Goal: Navigation & Orientation: Find specific page/section

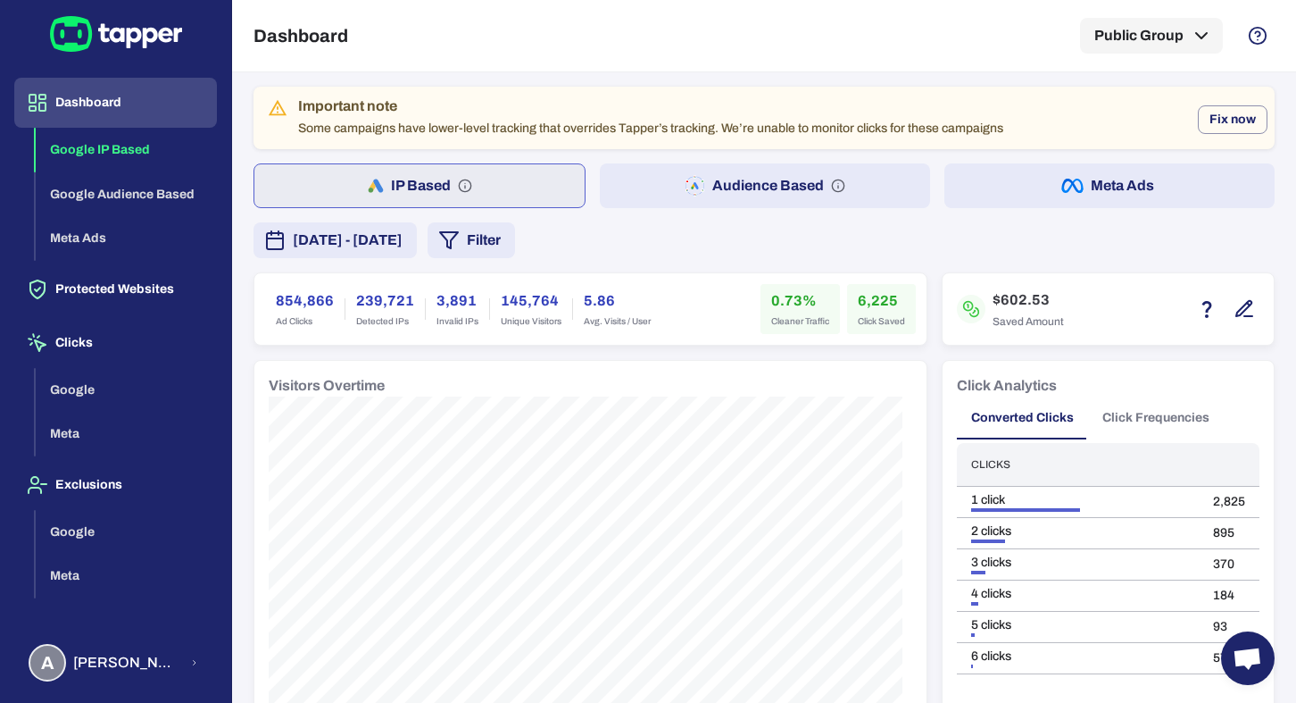
click at [653, 183] on button "Audience Based" at bounding box center [765, 185] width 330 height 45
click at [997, 181] on button "Meta Ads" at bounding box center [1110, 185] width 330 height 45
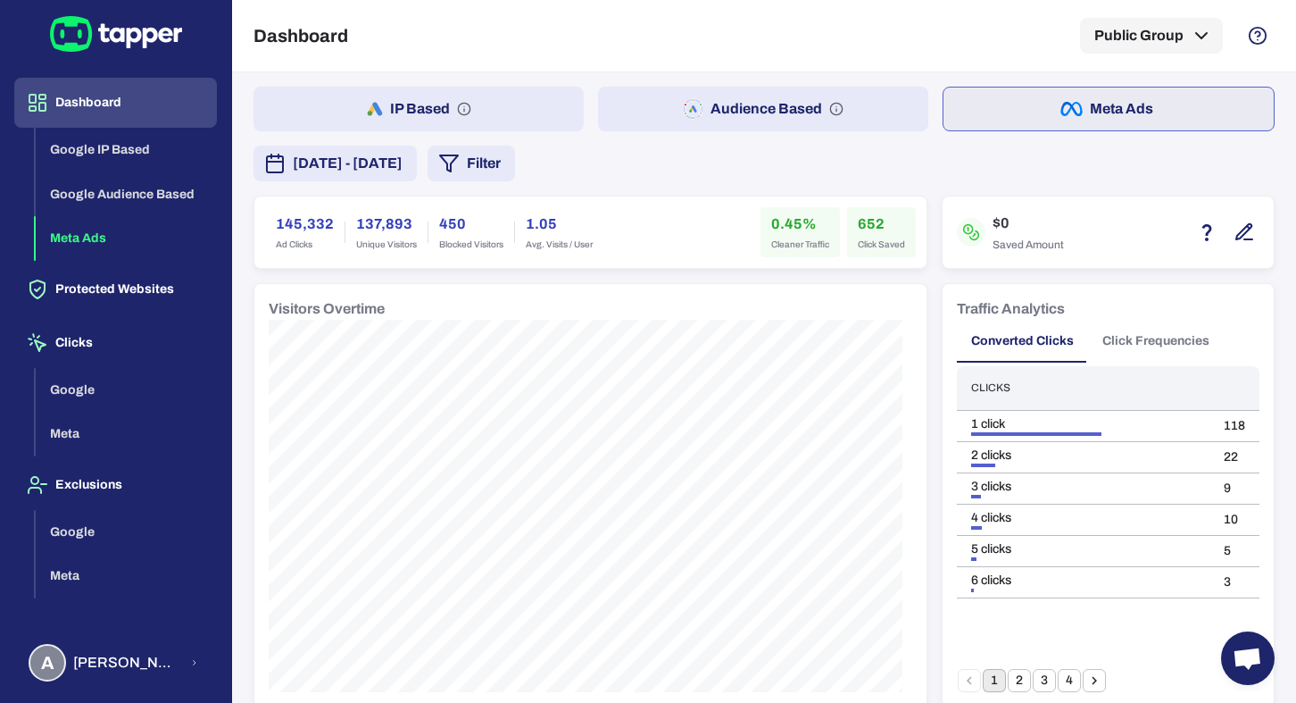
click at [415, 108] on button "IP Based" at bounding box center [419, 109] width 330 height 45
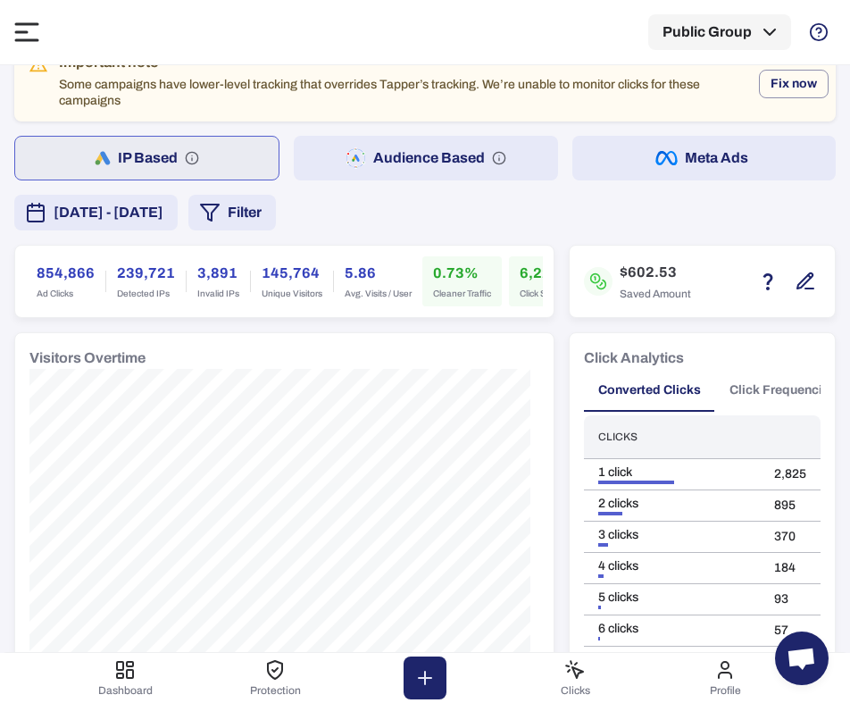
scroll to position [33, 0]
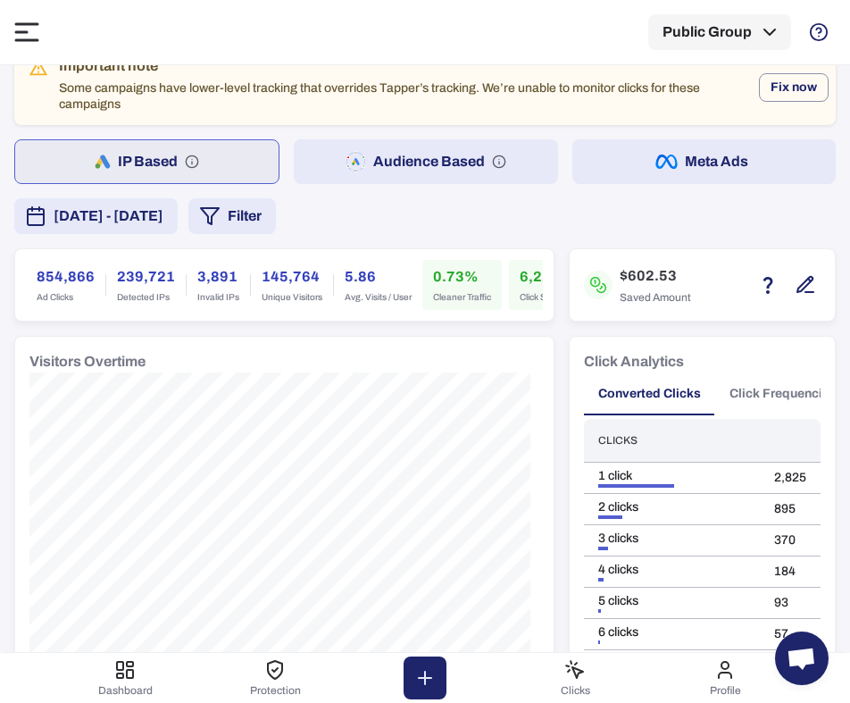
click at [394, 146] on button "Audience Based" at bounding box center [425, 161] width 263 height 45
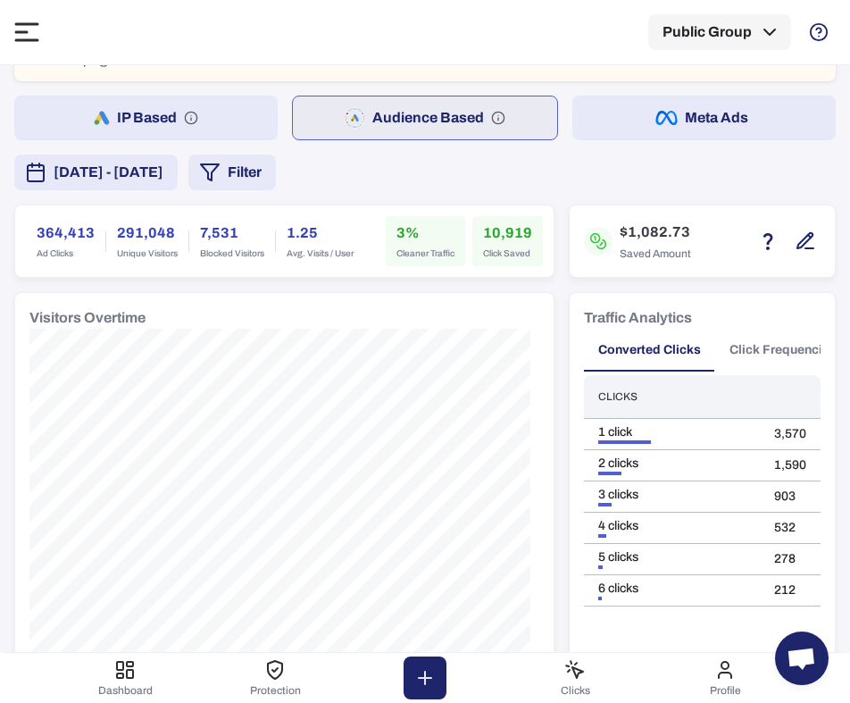
scroll to position [93, 0]
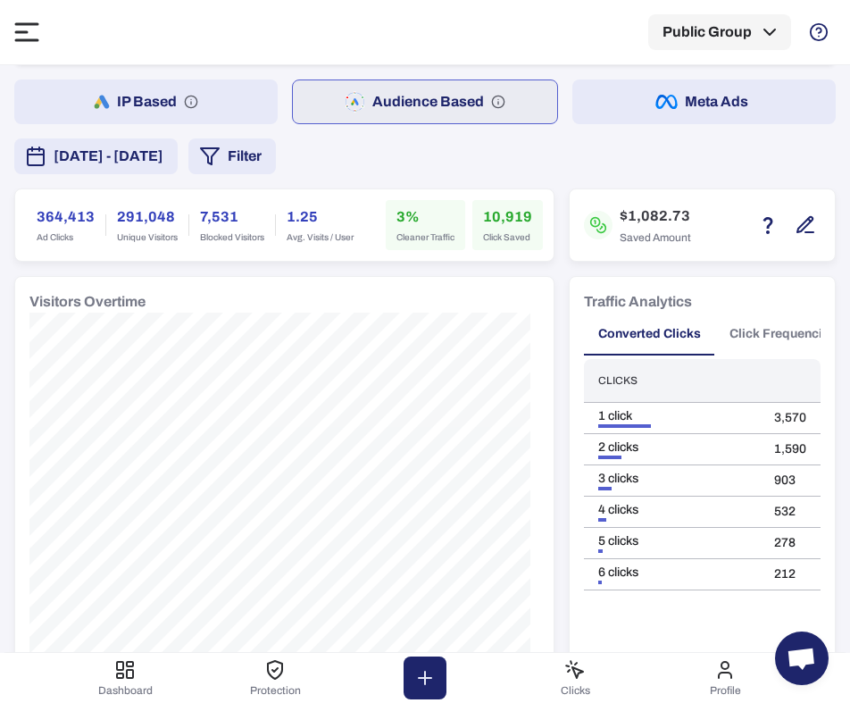
click at [238, 112] on button "IP Based" at bounding box center [145, 101] width 263 height 45
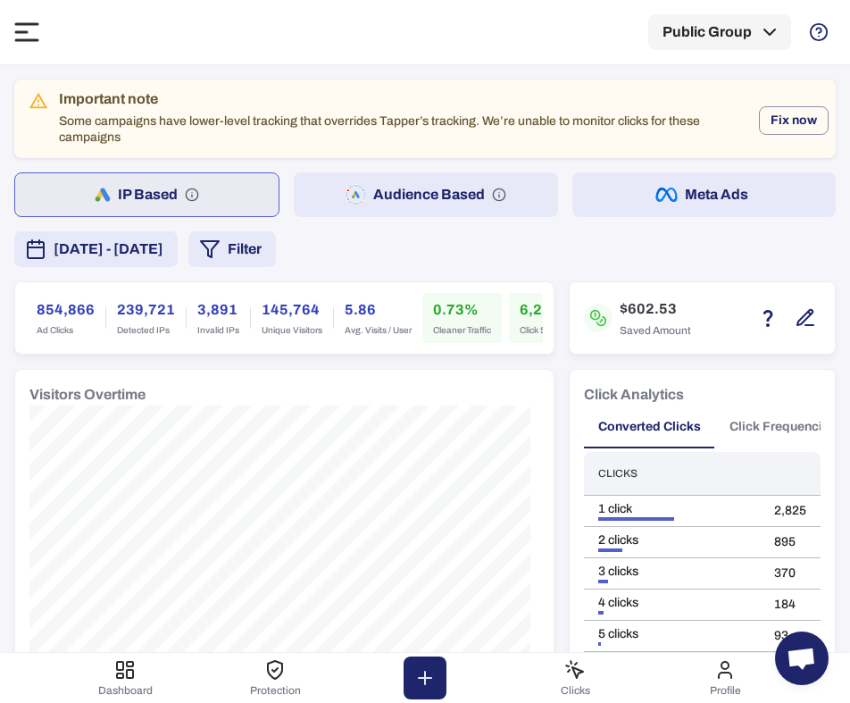
click at [344, 98] on div "Important note" at bounding box center [402, 99] width 686 height 18
click at [379, 196] on button "Audience Based" at bounding box center [425, 194] width 263 height 45
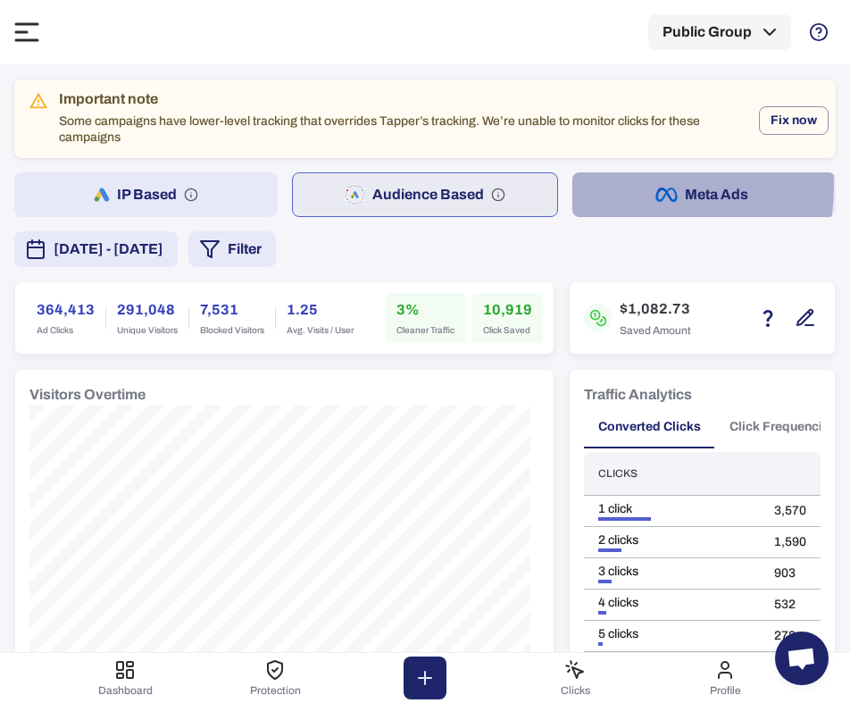
click at [596, 187] on button "Meta Ads" at bounding box center [703, 194] width 263 height 45
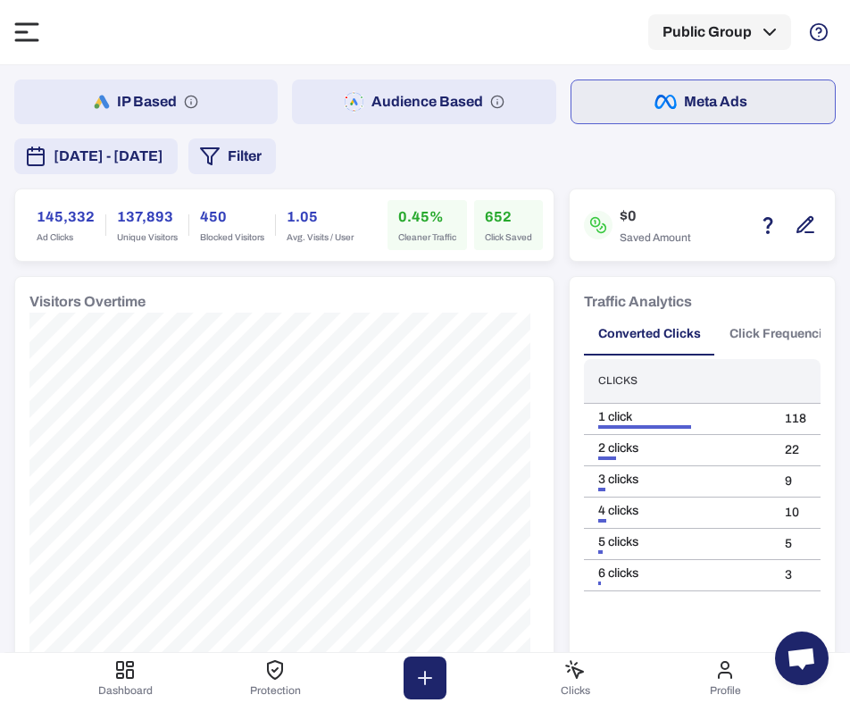
click at [420, 112] on button "Audience Based" at bounding box center [423, 101] width 263 height 45
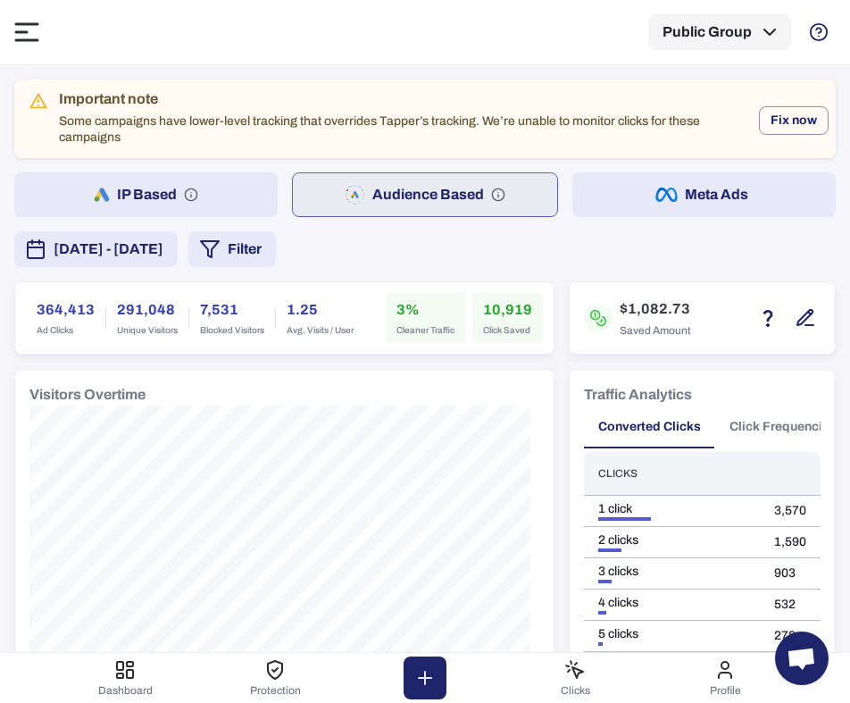
click at [96, 394] on h6 "Visitors Overtime" at bounding box center [87, 394] width 116 height 21
copy div "Visitors Overtime"
